Goal: Obtain resource: Obtain resource

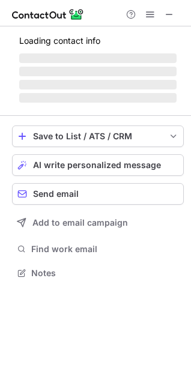
scroll to position [291, 191]
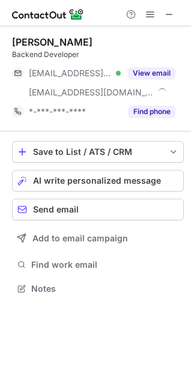
scroll to position [280, 191]
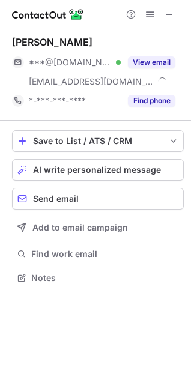
scroll to position [269, 191]
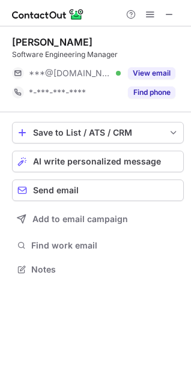
scroll to position [261, 191]
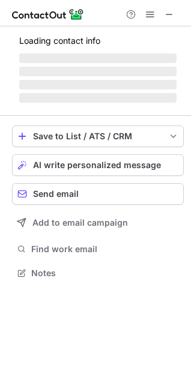
scroll to position [272, 191]
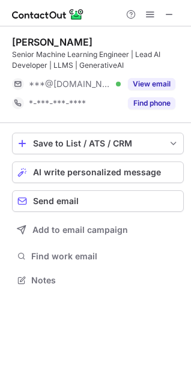
scroll to position [272, 191]
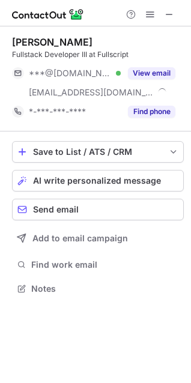
scroll to position [280, 191]
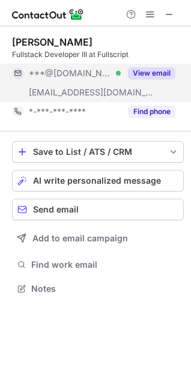
click at [147, 75] on button "View email" at bounding box center [151, 73] width 47 height 12
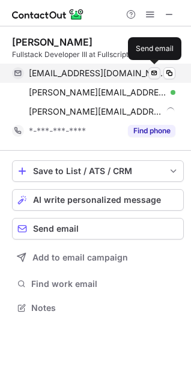
scroll to position [299, 191]
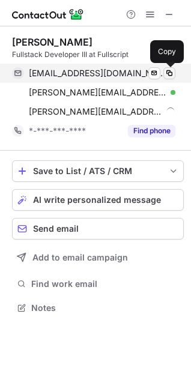
click at [169, 71] on span at bounding box center [169, 73] width 10 height 10
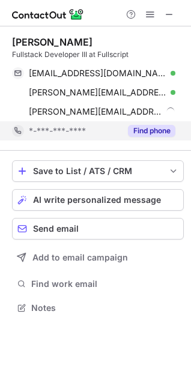
click at [153, 133] on button "Find phone" at bounding box center [151, 131] width 47 height 12
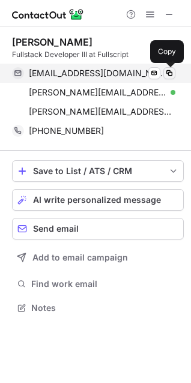
click at [172, 72] on span at bounding box center [169, 73] width 10 height 10
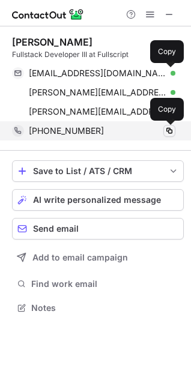
click at [169, 132] on span at bounding box center [169, 131] width 10 height 10
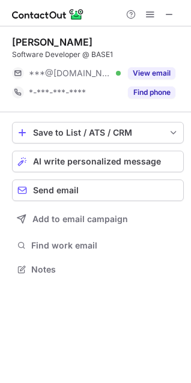
scroll to position [261, 191]
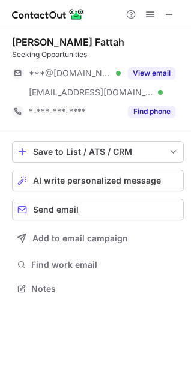
scroll to position [280, 191]
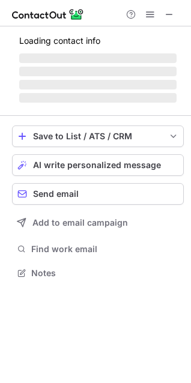
scroll to position [250, 191]
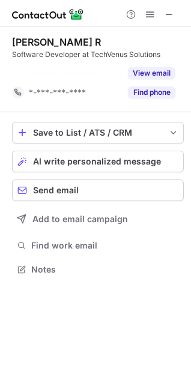
scroll to position [242, 191]
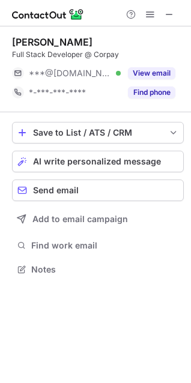
scroll to position [261, 191]
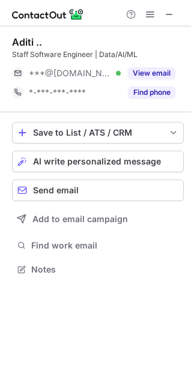
scroll to position [261, 191]
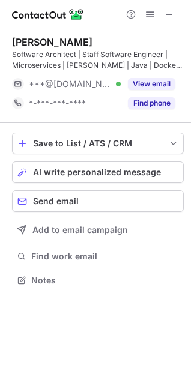
scroll to position [272, 191]
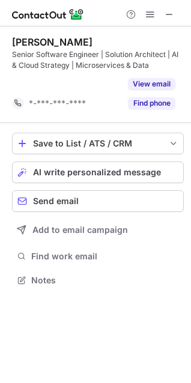
scroll to position [253, 191]
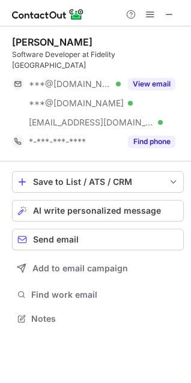
scroll to position [299, 191]
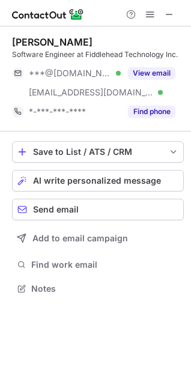
scroll to position [280, 191]
